Goal: Communication & Community: Answer question/provide support

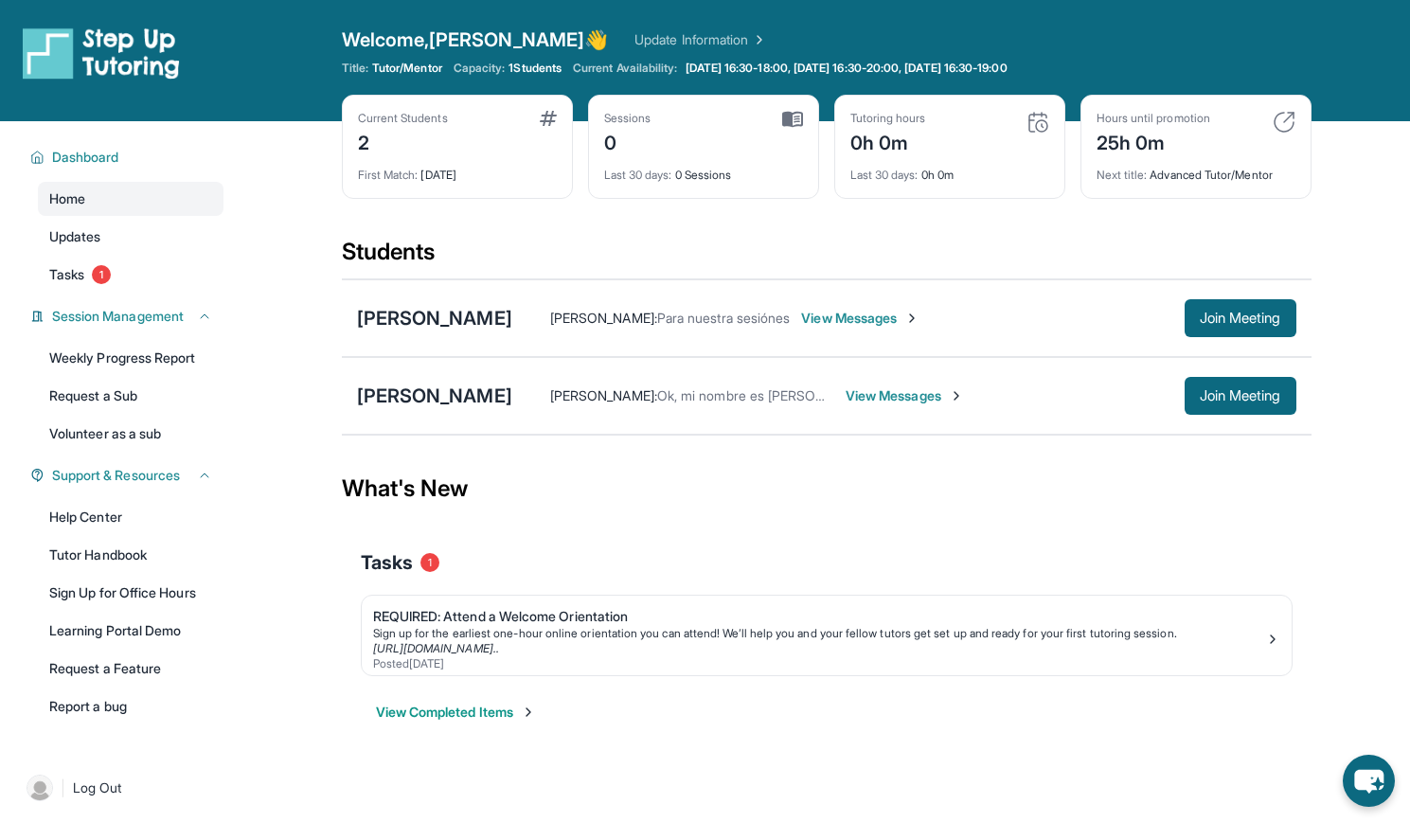
scroll to position [12, 0]
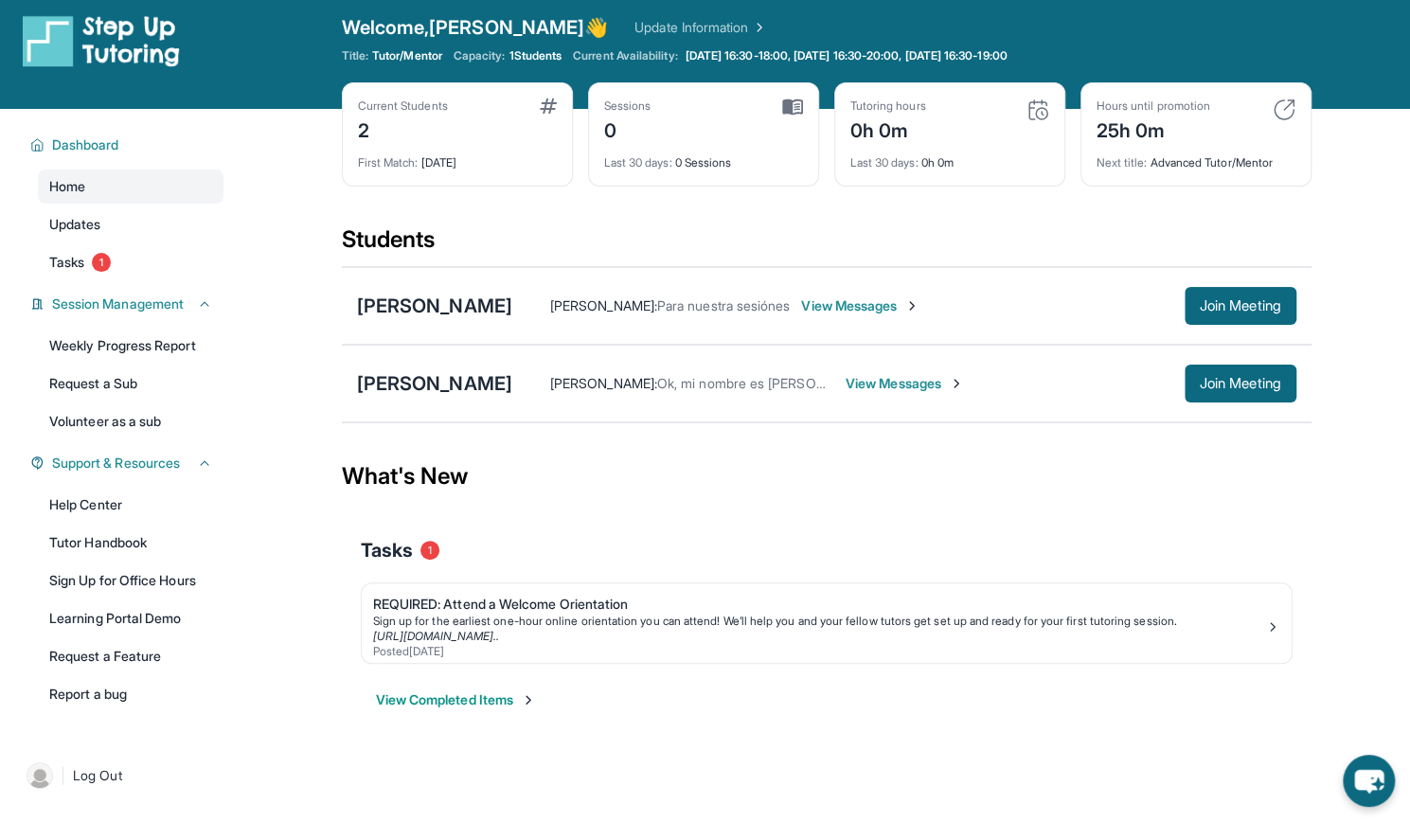
click at [846, 387] on span "View Messages" at bounding box center [905, 383] width 118 height 19
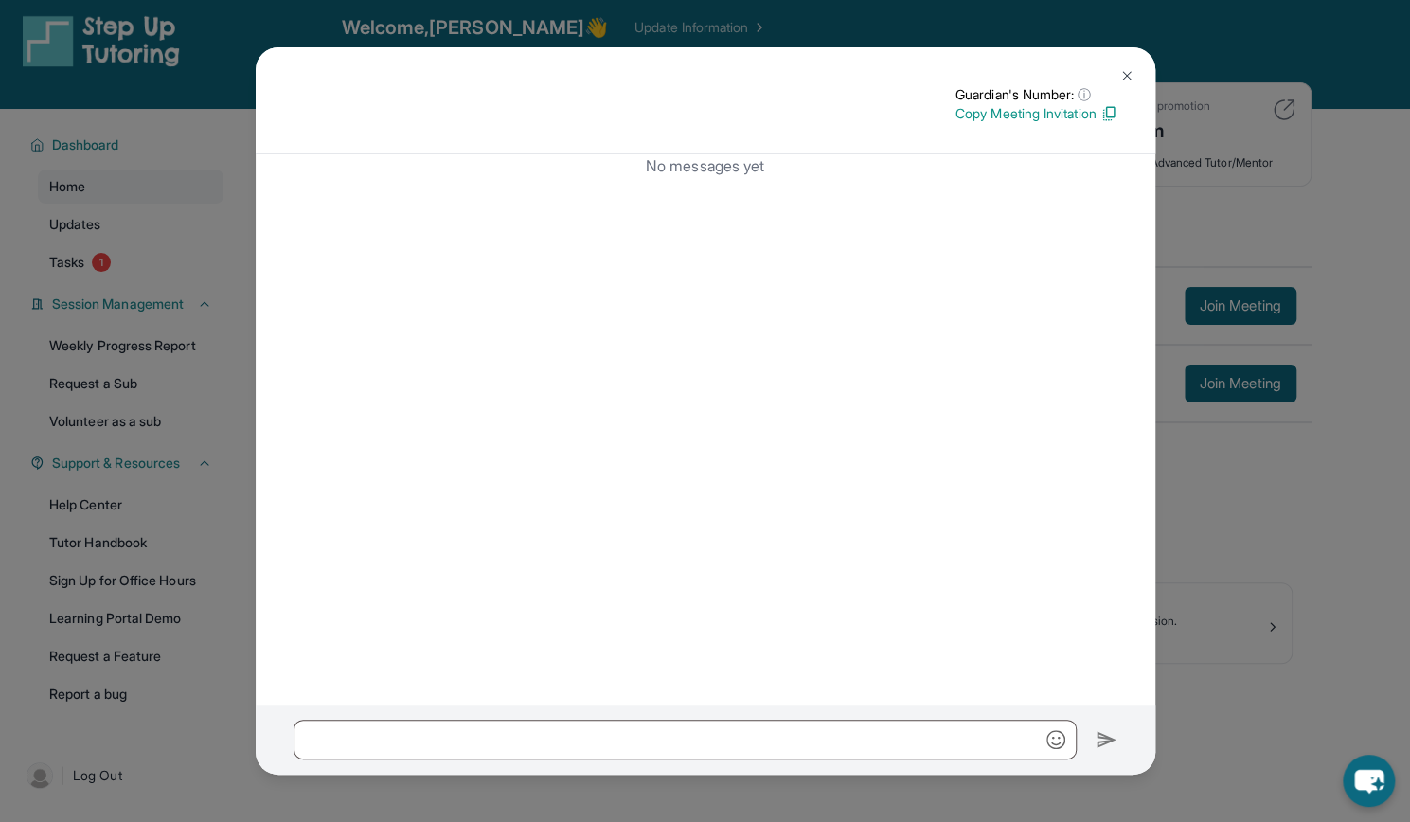
scroll to position [0, 0]
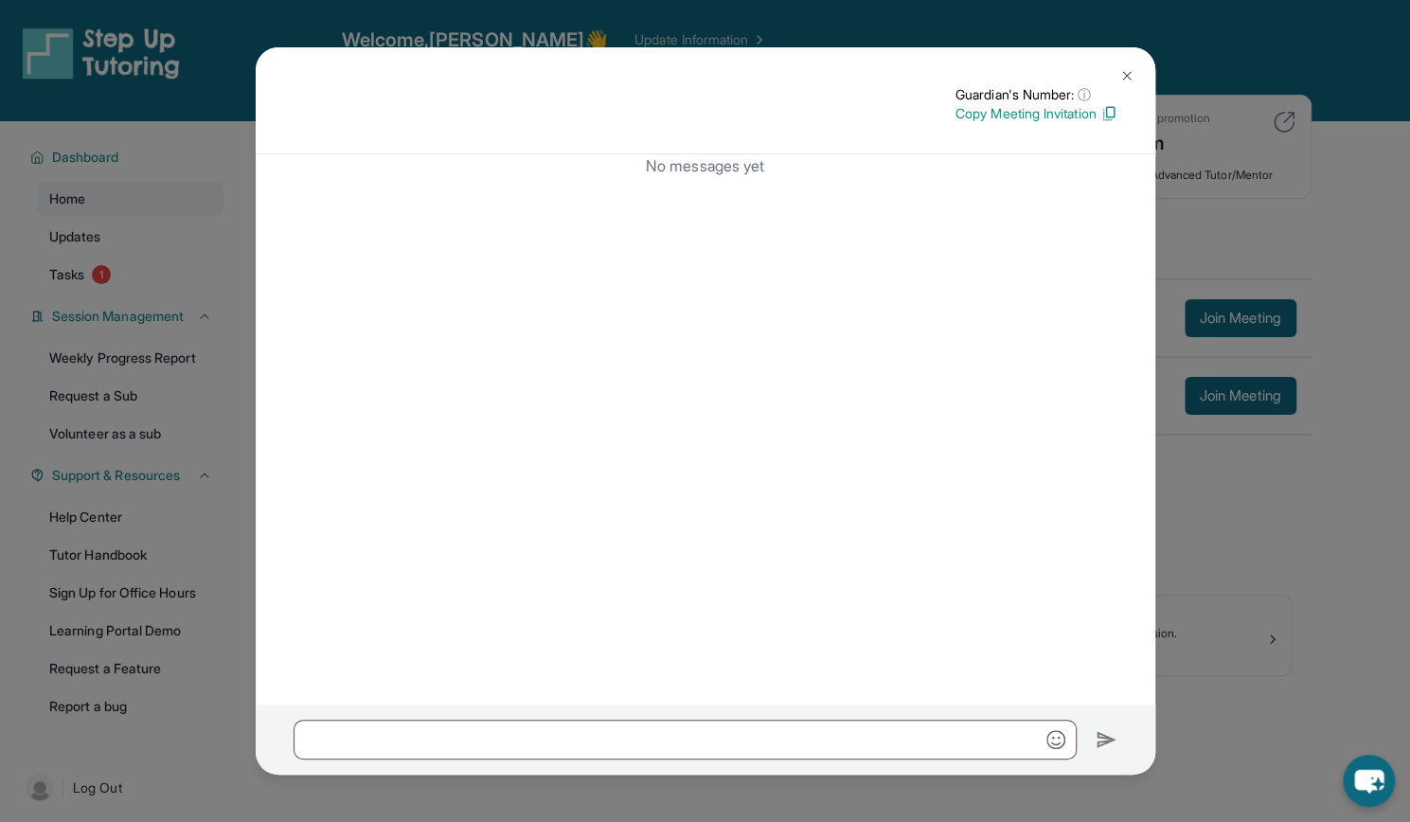
click at [1122, 77] on img at bounding box center [1126, 75] width 15 height 15
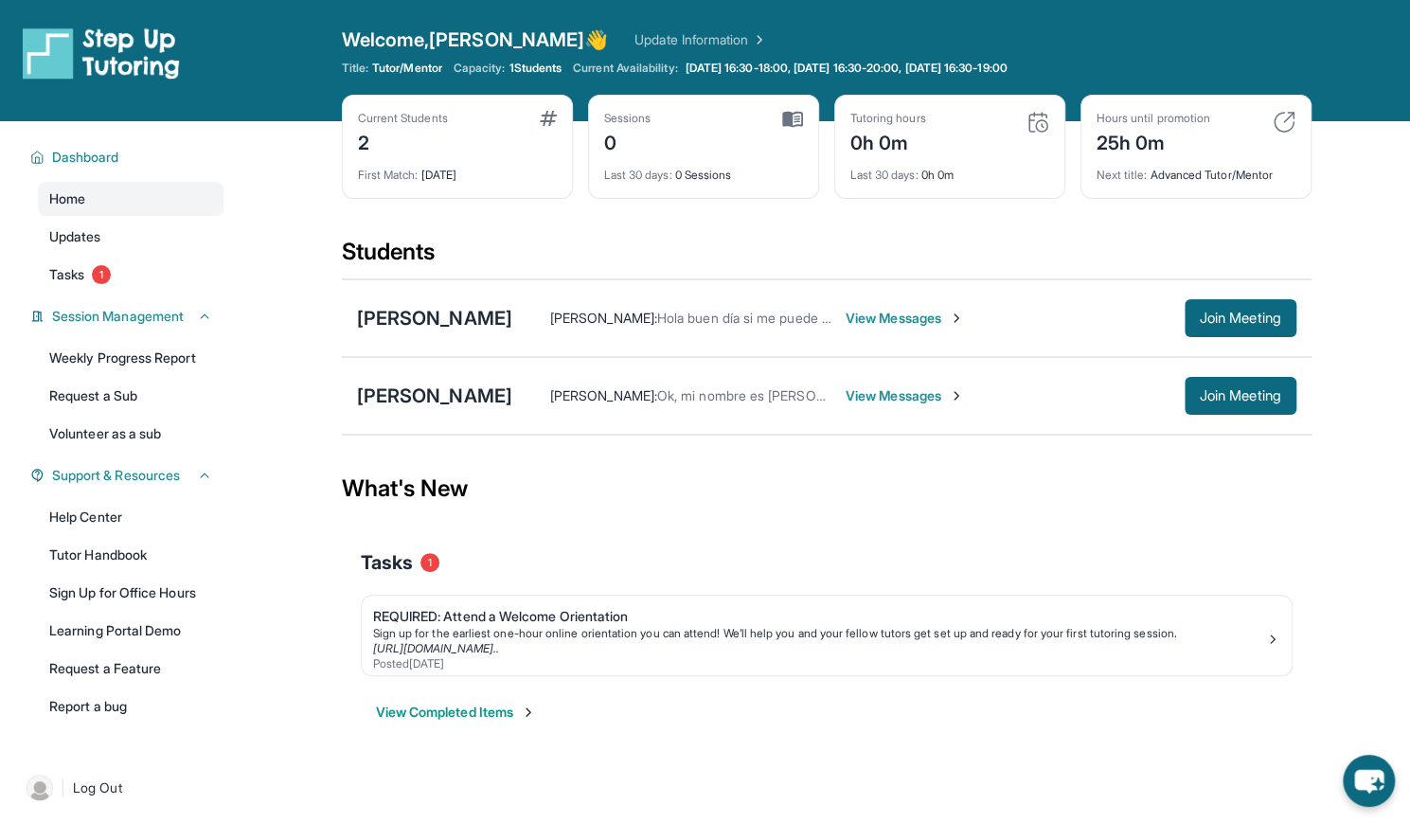
click at [964, 320] on span "View Messages" at bounding box center [905, 318] width 118 height 19
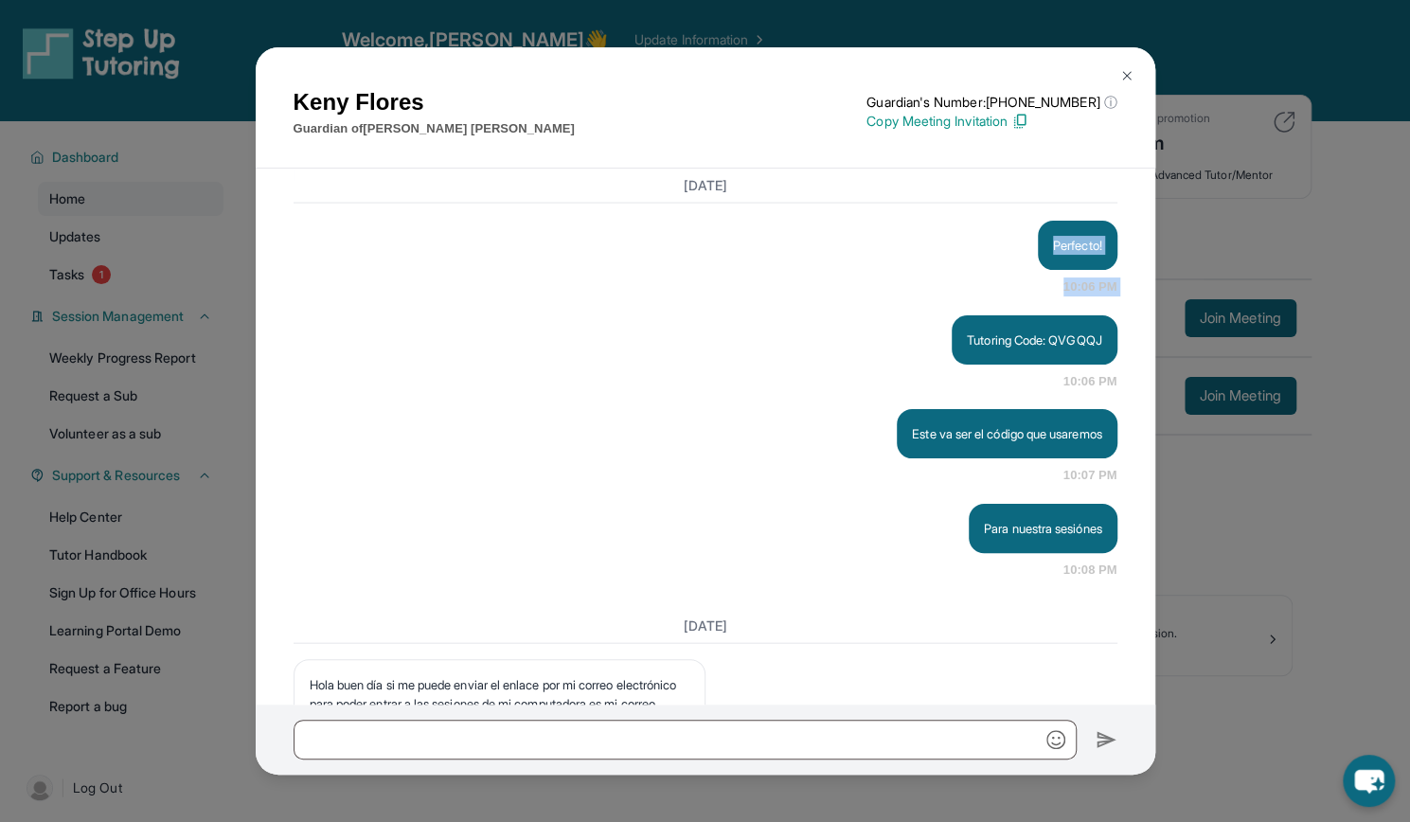
drag, startPoint x: 1010, startPoint y: 320, endPoint x: 892, endPoint y: 406, distance: 145.7
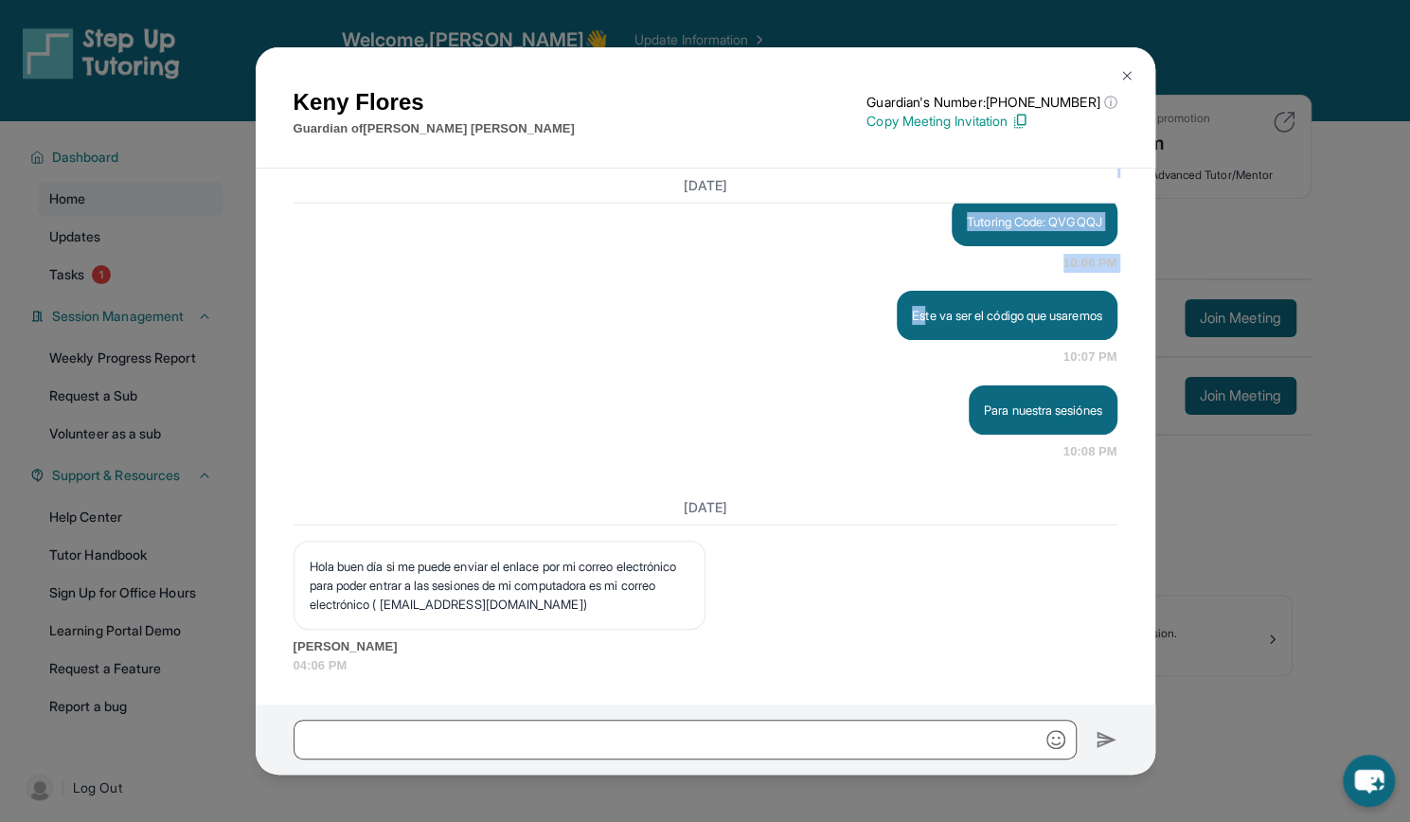
scroll to position [2561, 0]
click at [1129, 71] on img at bounding box center [1126, 75] width 15 height 15
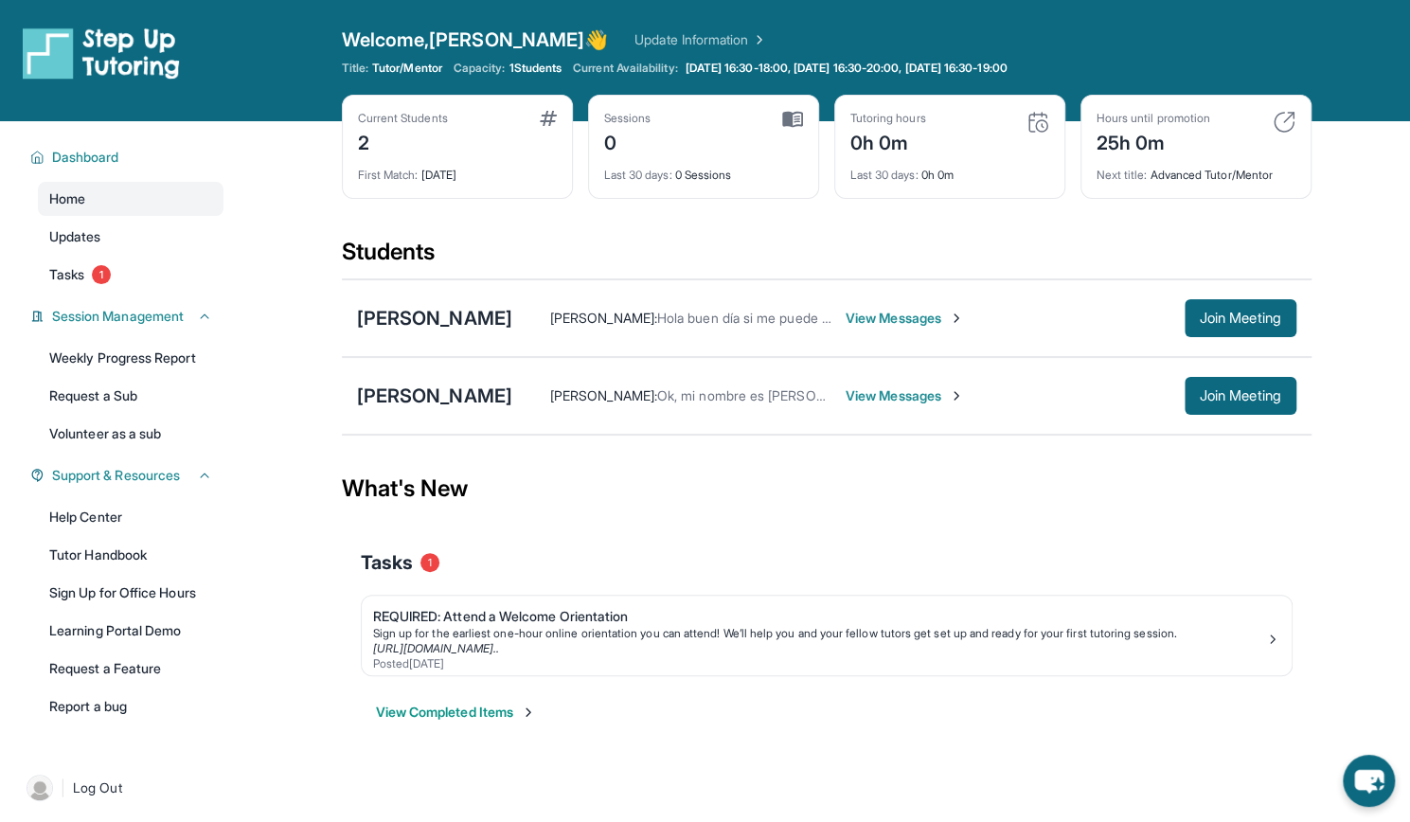
click at [851, 391] on span "View Messages" at bounding box center [905, 395] width 118 height 19
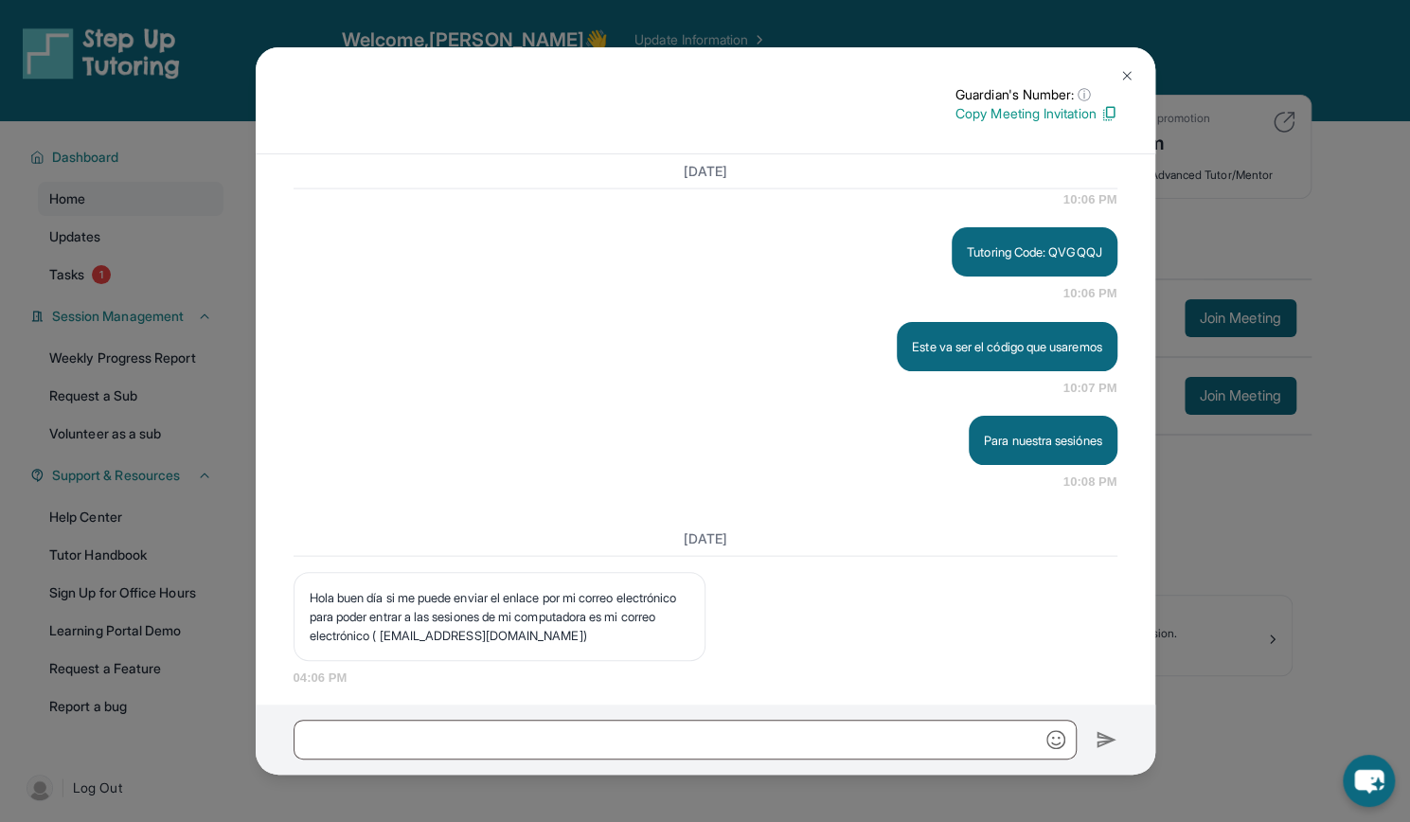
scroll to position [2356, 0]
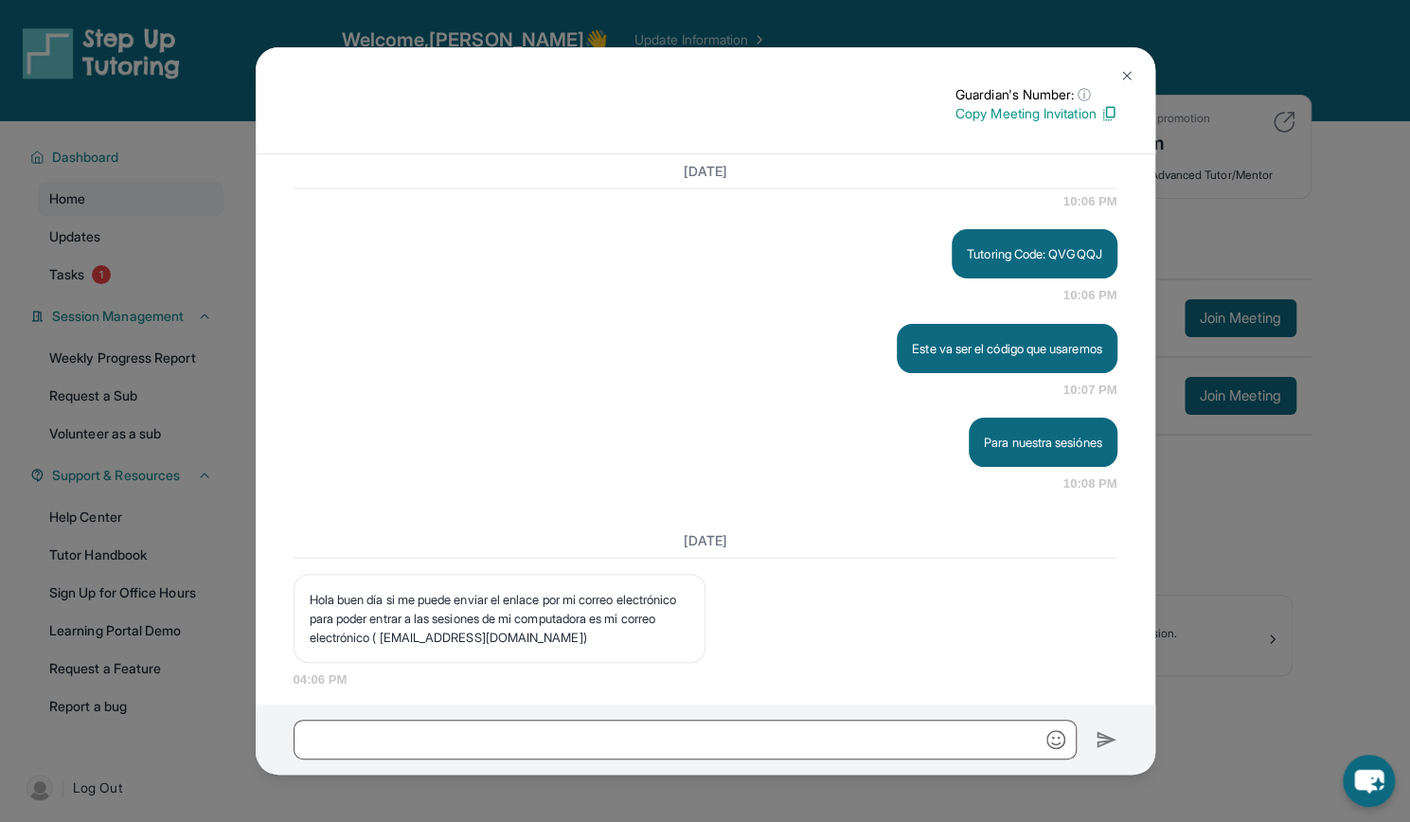
click at [1126, 65] on button at bounding box center [1127, 76] width 38 height 38
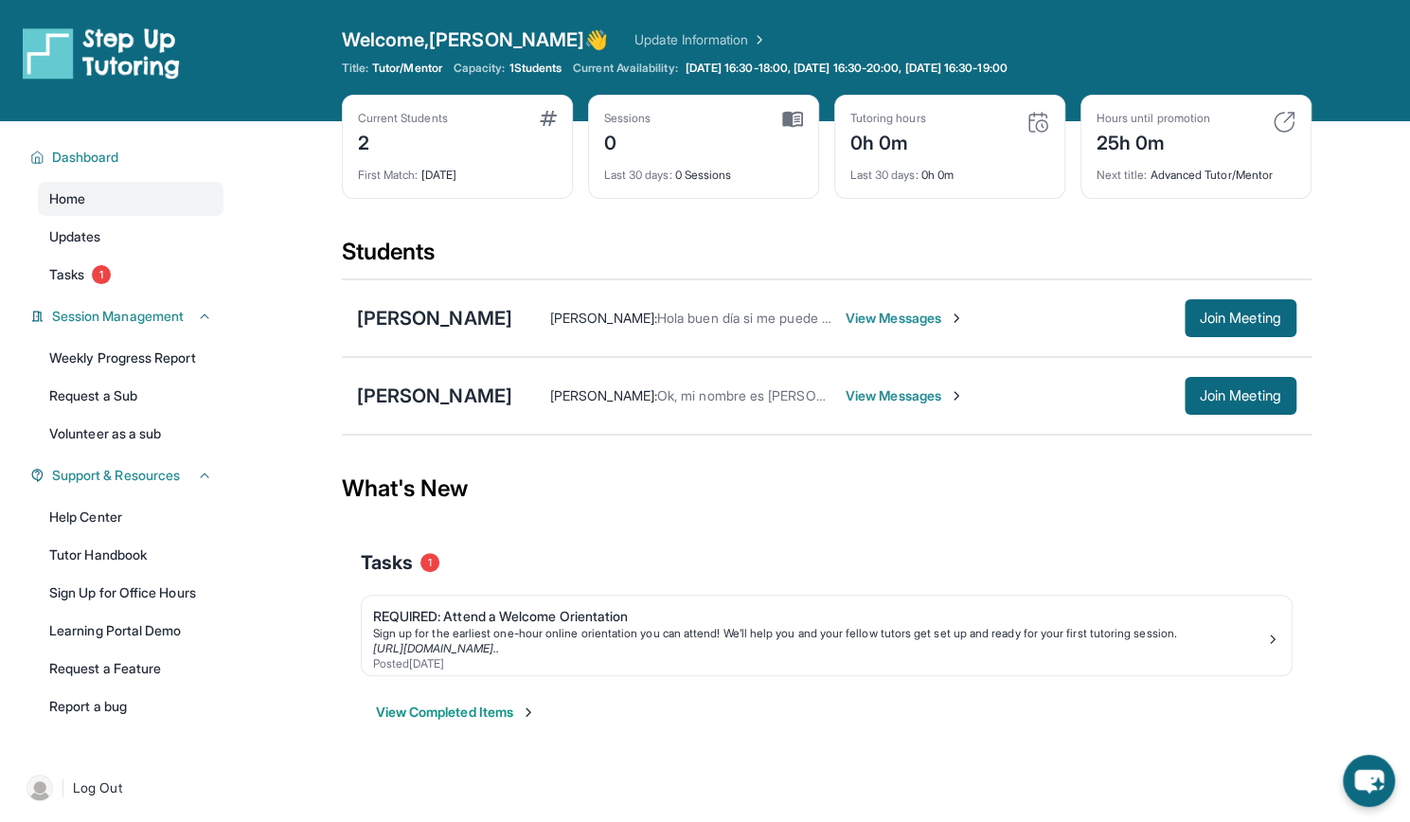
click at [846, 401] on span "View Messages" at bounding box center [905, 395] width 118 height 19
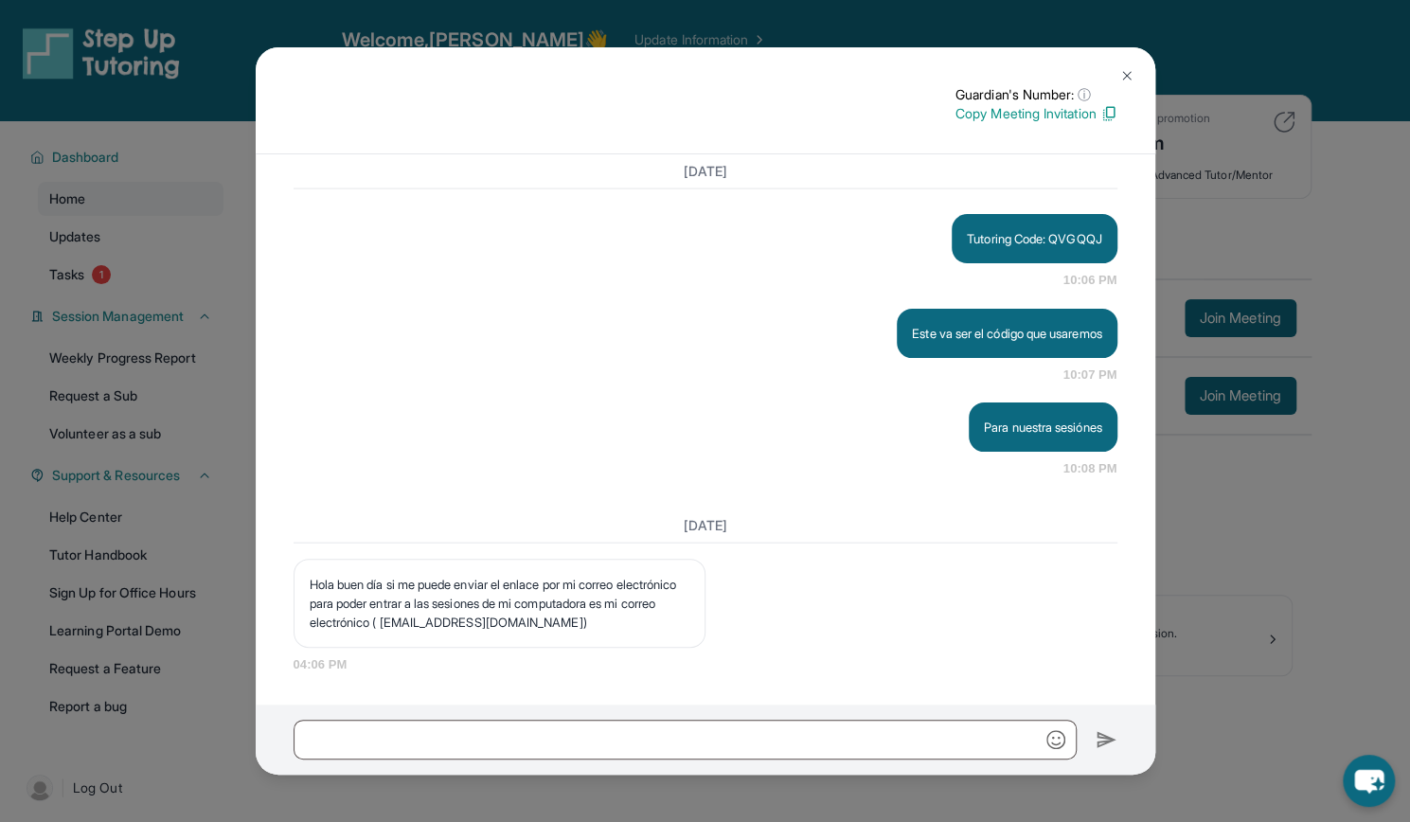
scroll to position [2417, 0]
click at [1130, 76] on img at bounding box center [1126, 75] width 15 height 15
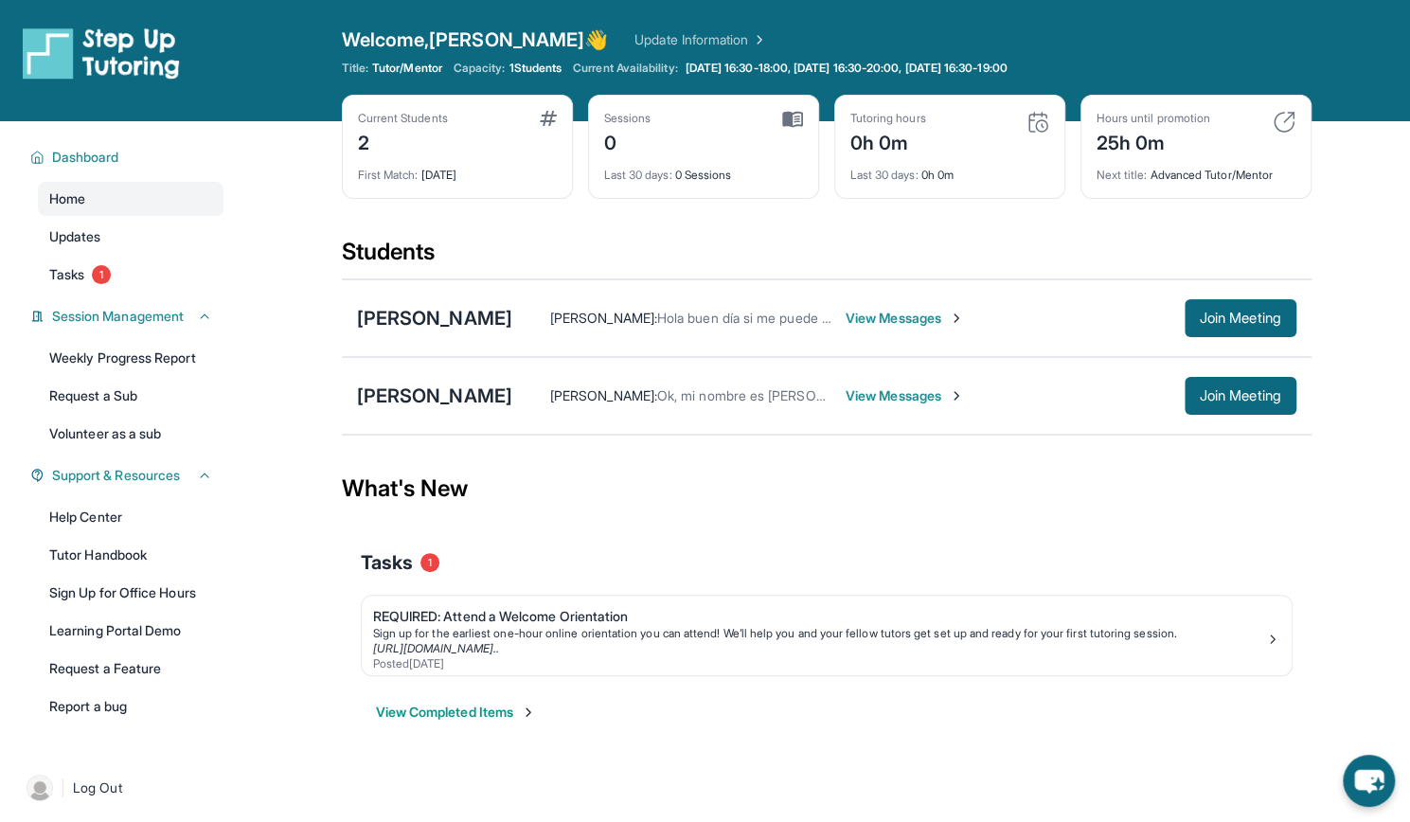
click at [550, 399] on span "Sara Gamboa :" at bounding box center [603, 395] width 107 height 16
click at [409, 395] on div "[PERSON_NAME]" at bounding box center [434, 396] width 155 height 27
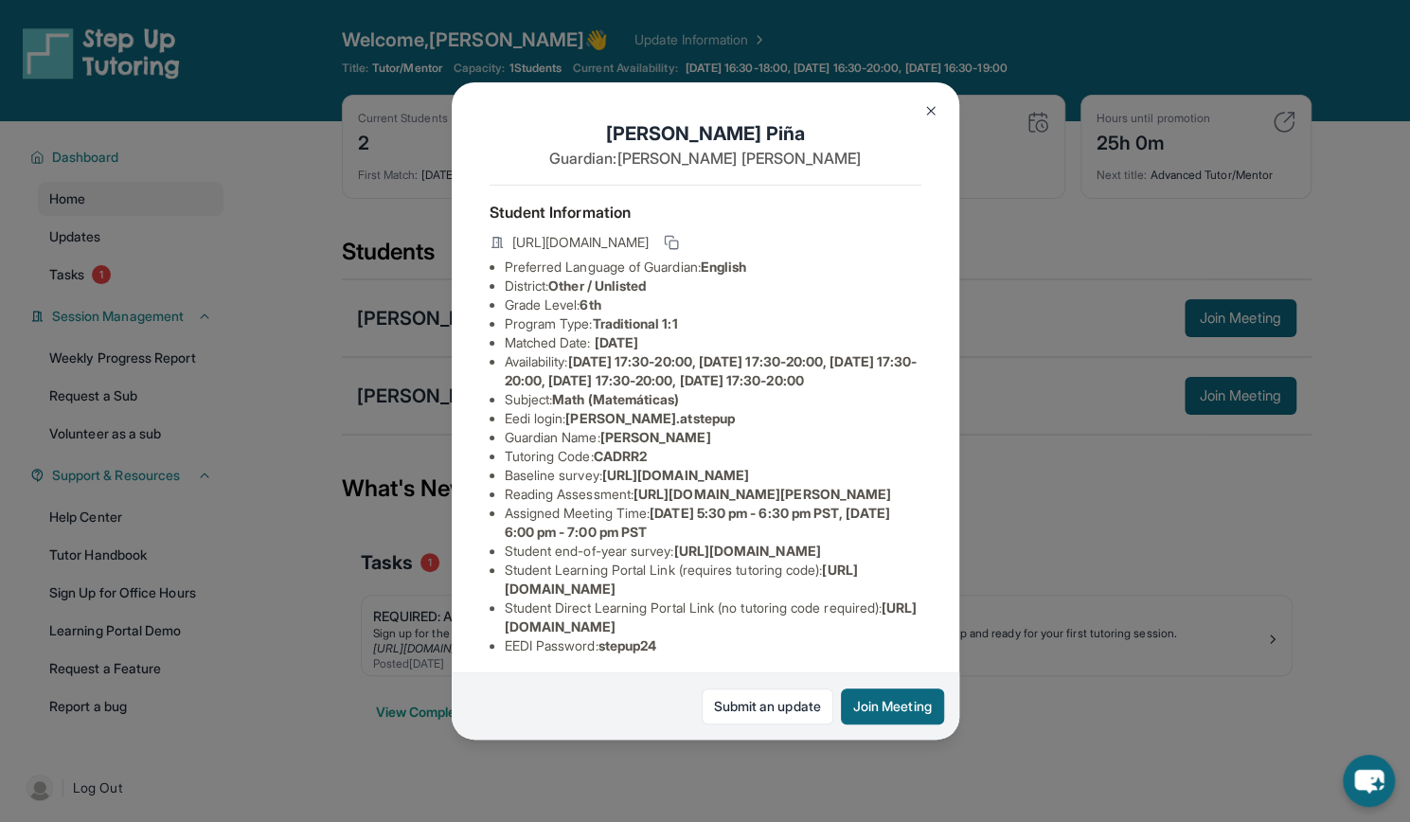
scroll to position [224, 0]
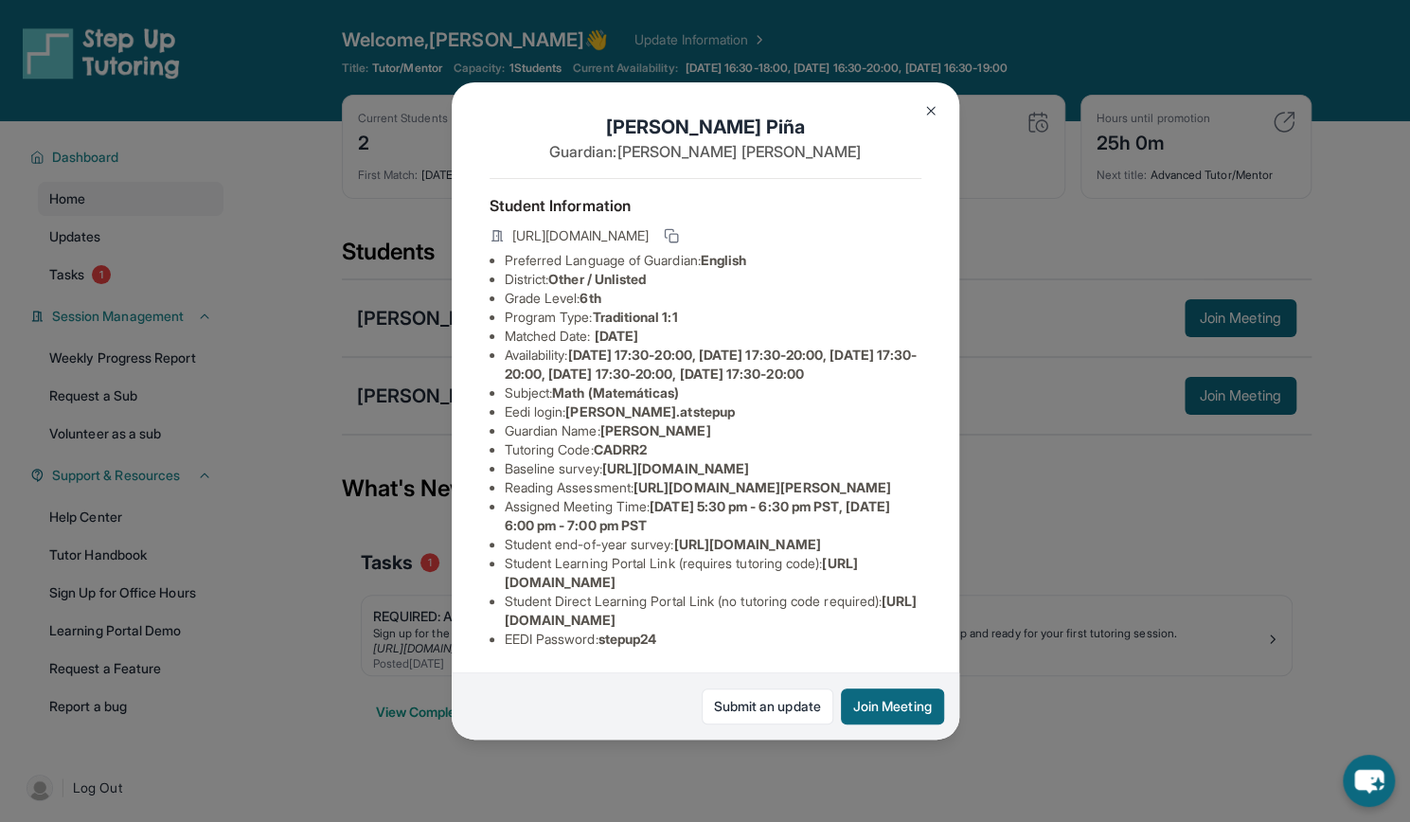
click at [928, 113] on img at bounding box center [930, 110] width 15 height 15
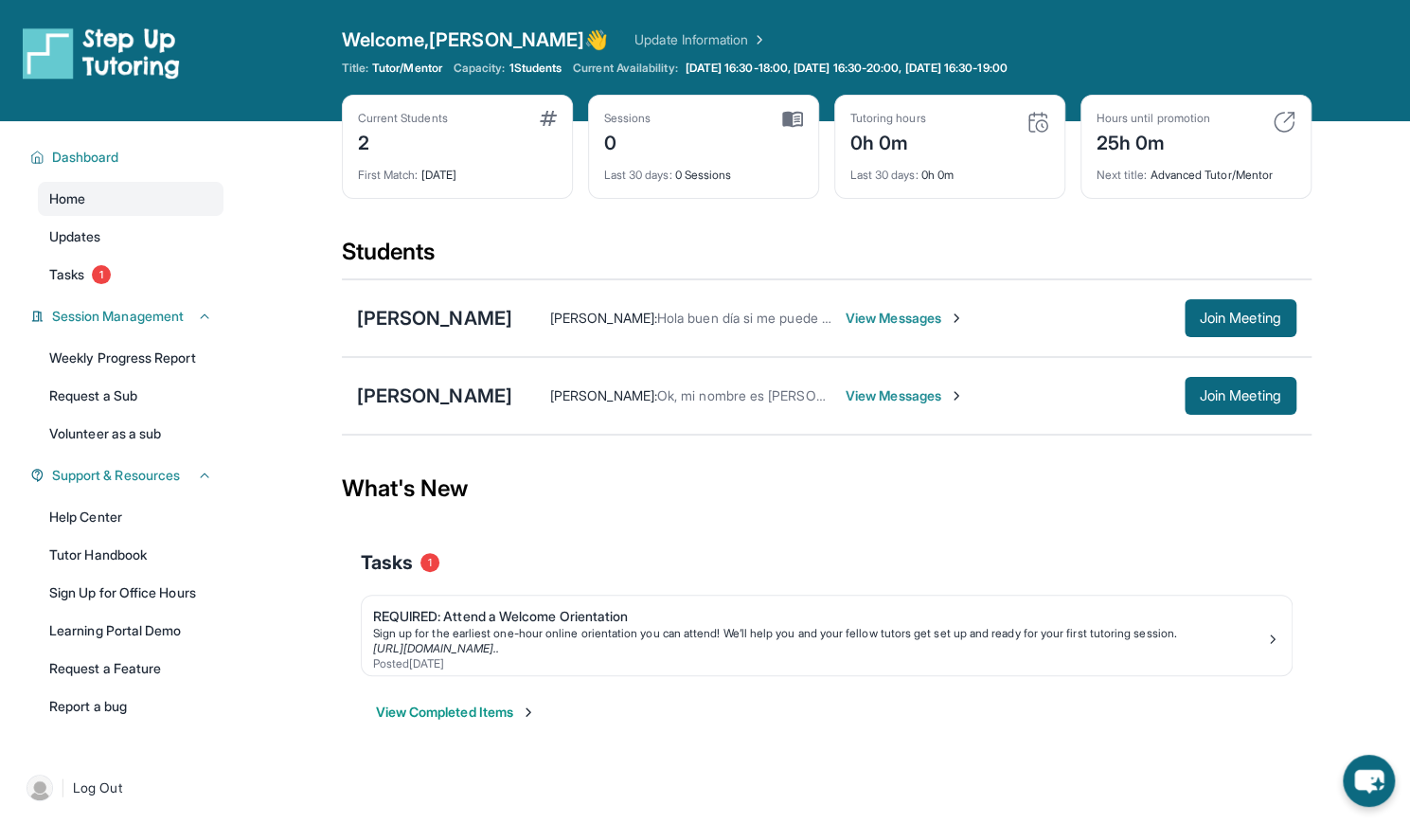
click at [964, 325] on span "View Messages" at bounding box center [905, 318] width 118 height 19
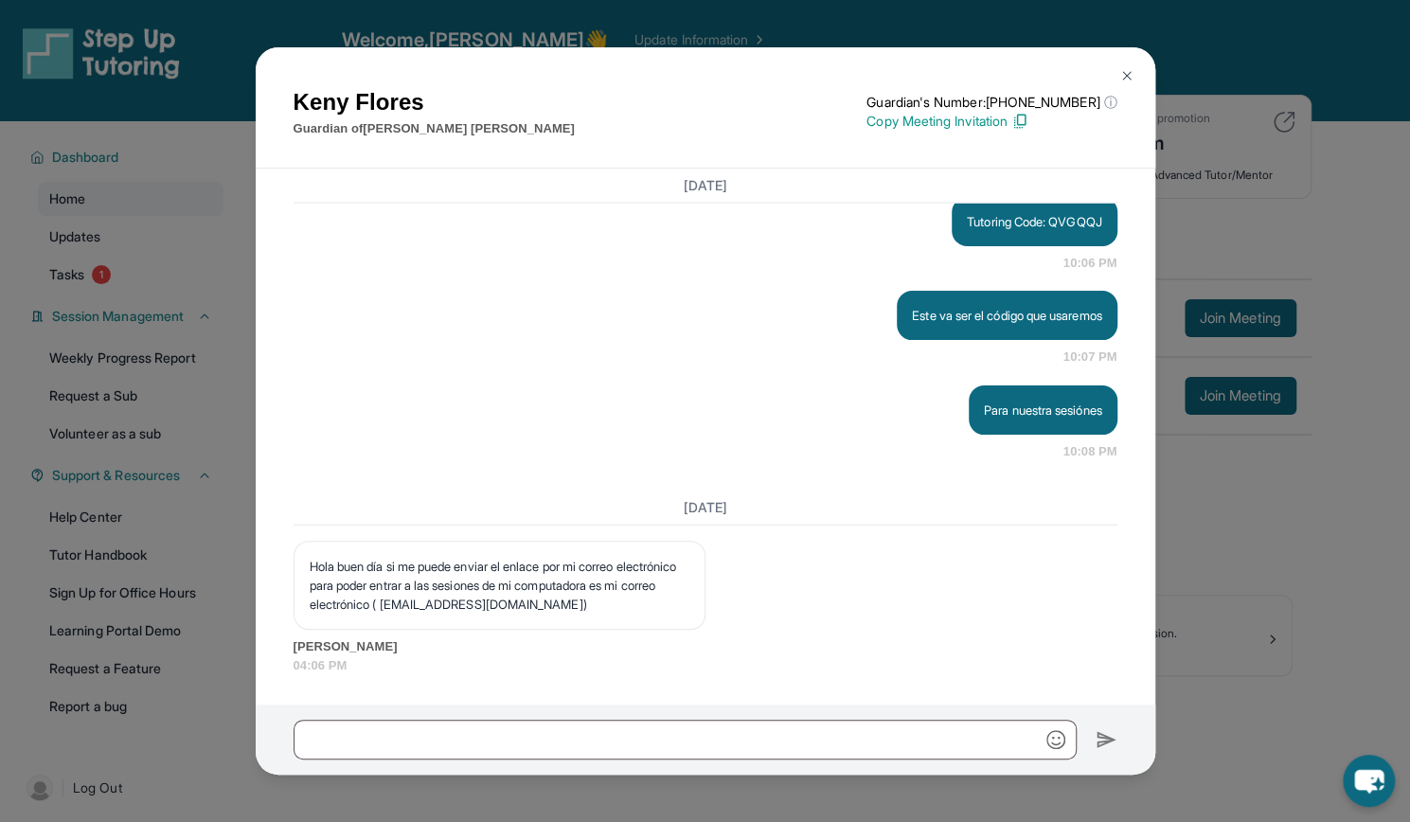
scroll to position [2561, 0]
click at [1126, 63] on button at bounding box center [1127, 76] width 38 height 38
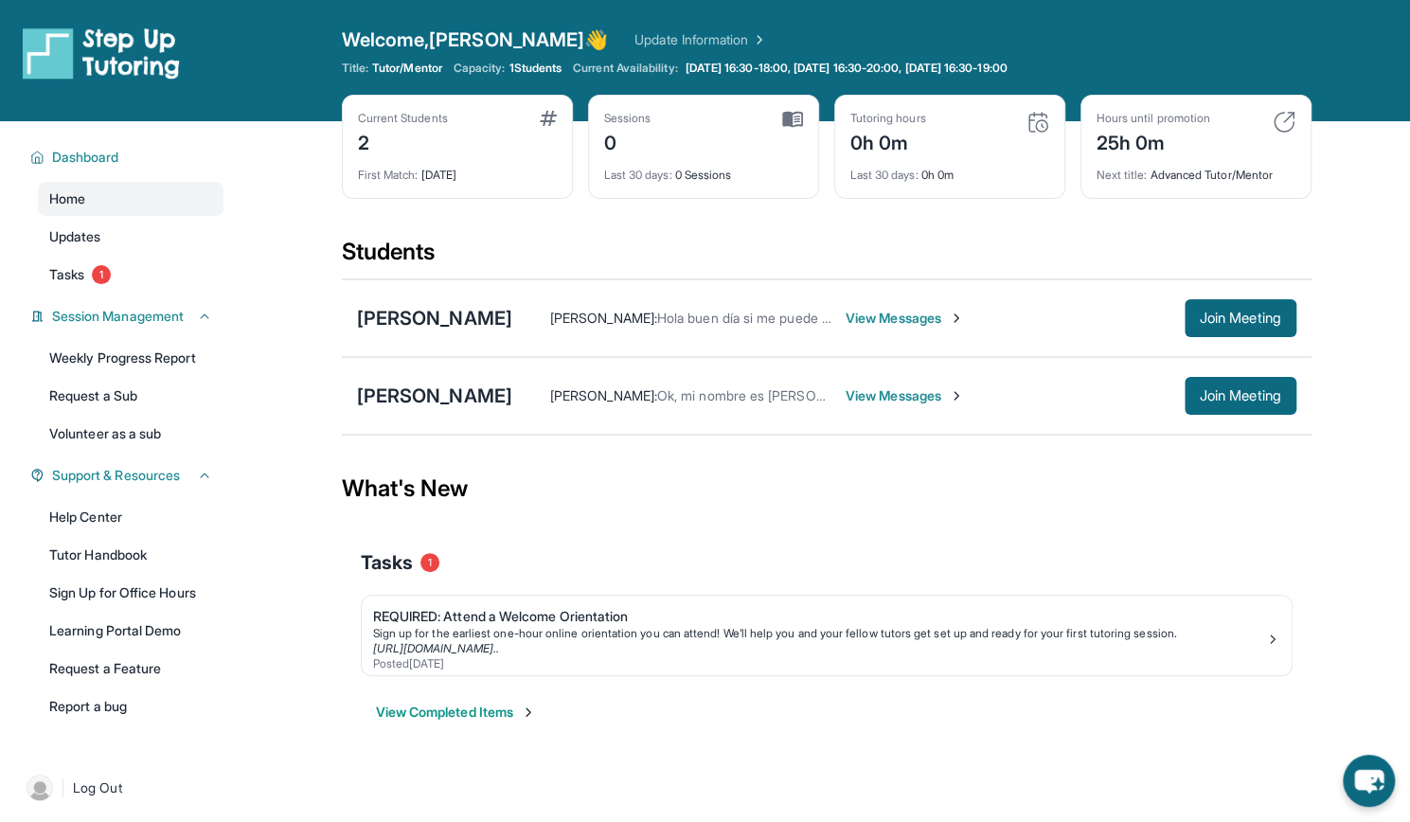
click at [846, 394] on span "View Messages" at bounding box center [905, 395] width 118 height 19
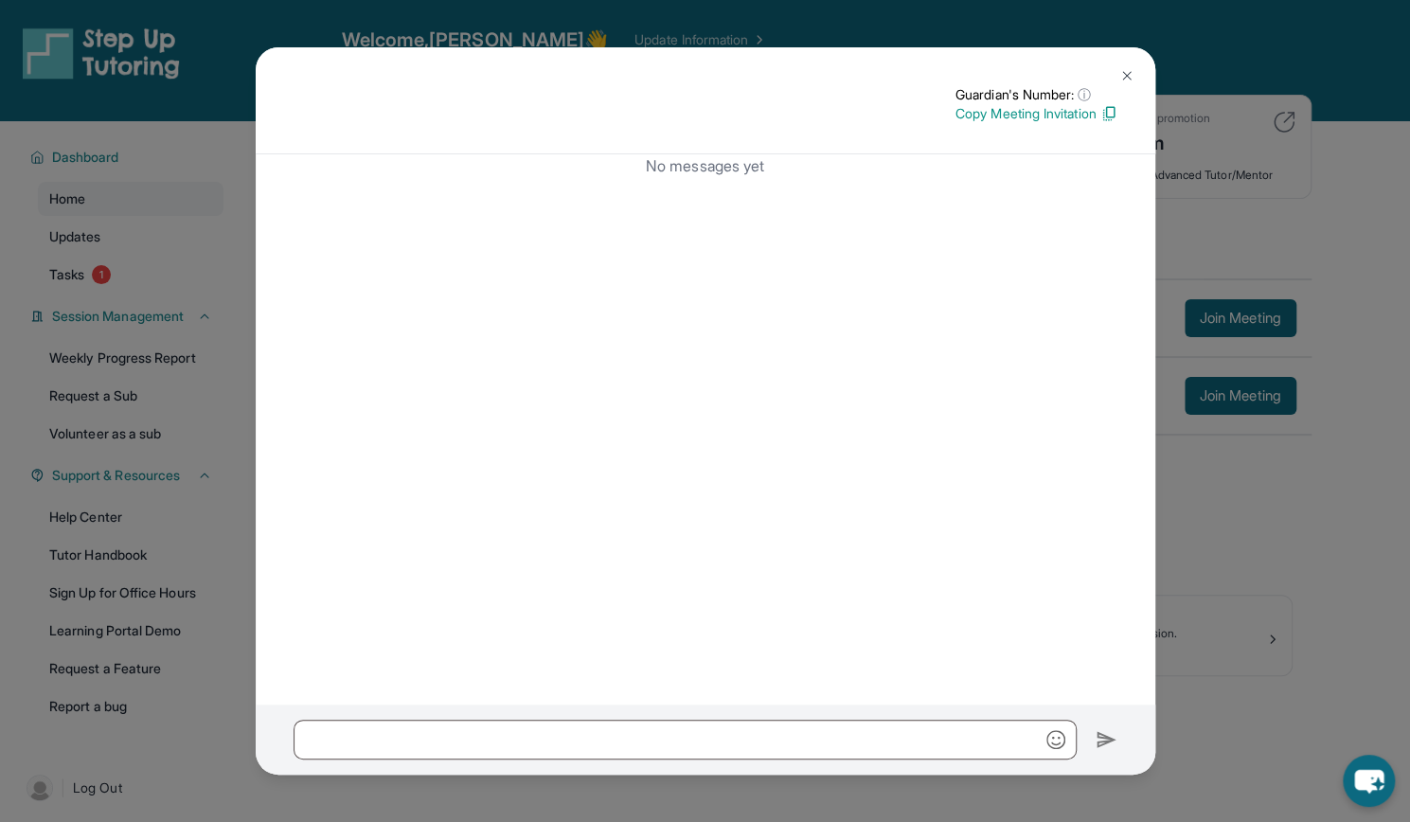
click at [1127, 83] on button at bounding box center [1127, 76] width 38 height 38
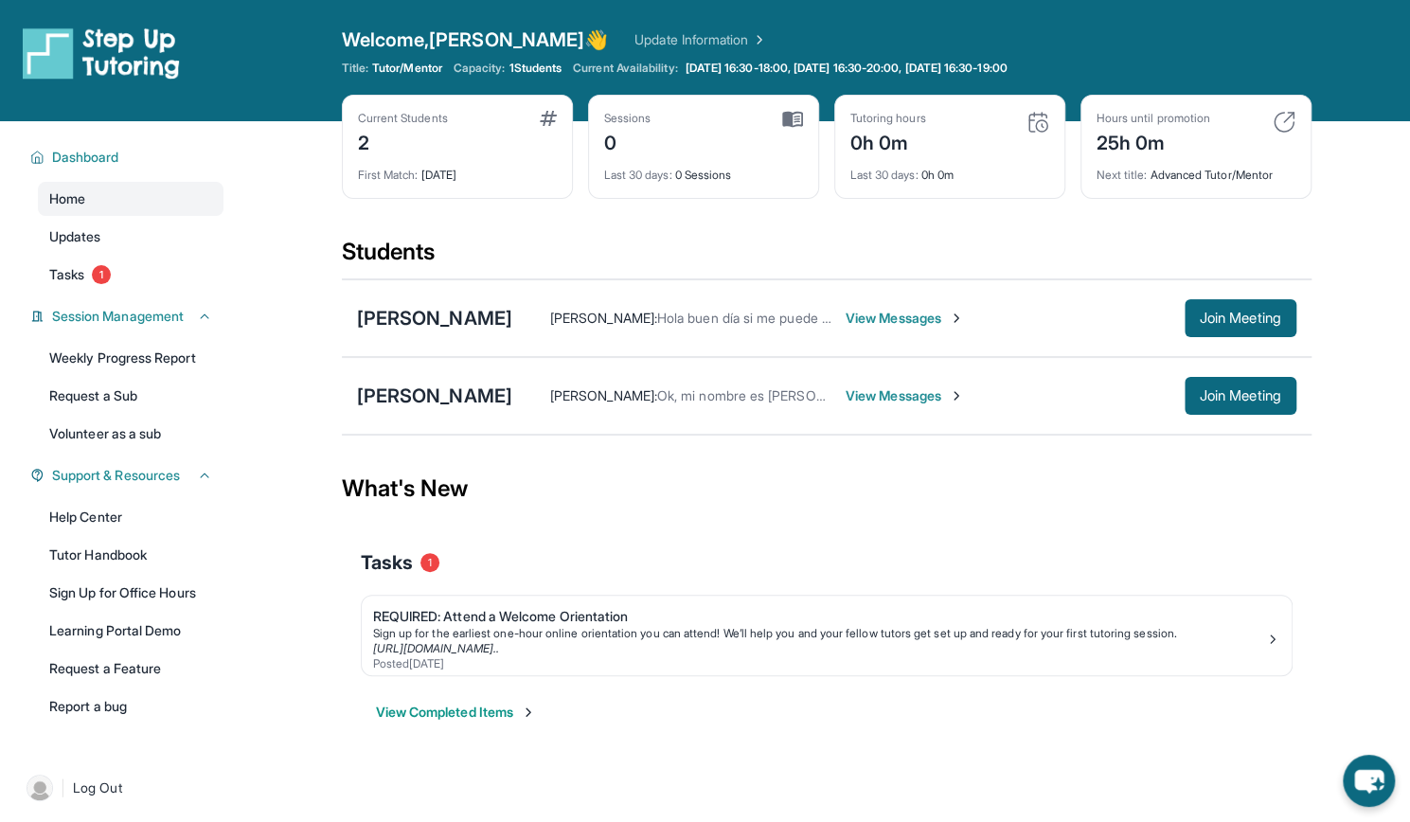
click at [846, 390] on span "View Messages" at bounding box center [905, 395] width 118 height 19
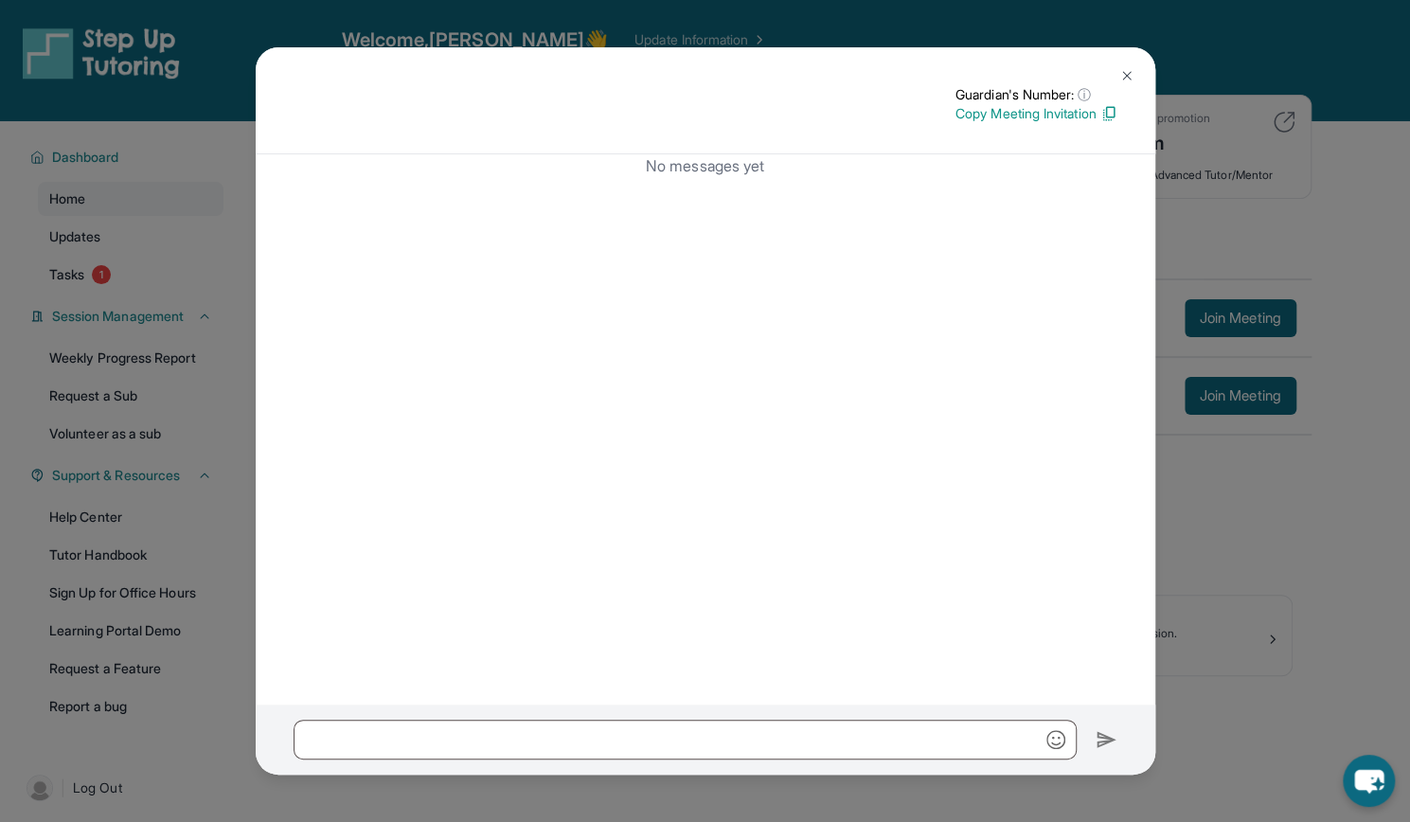
click at [1129, 81] on img at bounding box center [1126, 75] width 15 height 15
